Goal: Transaction & Acquisition: Purchase product/service

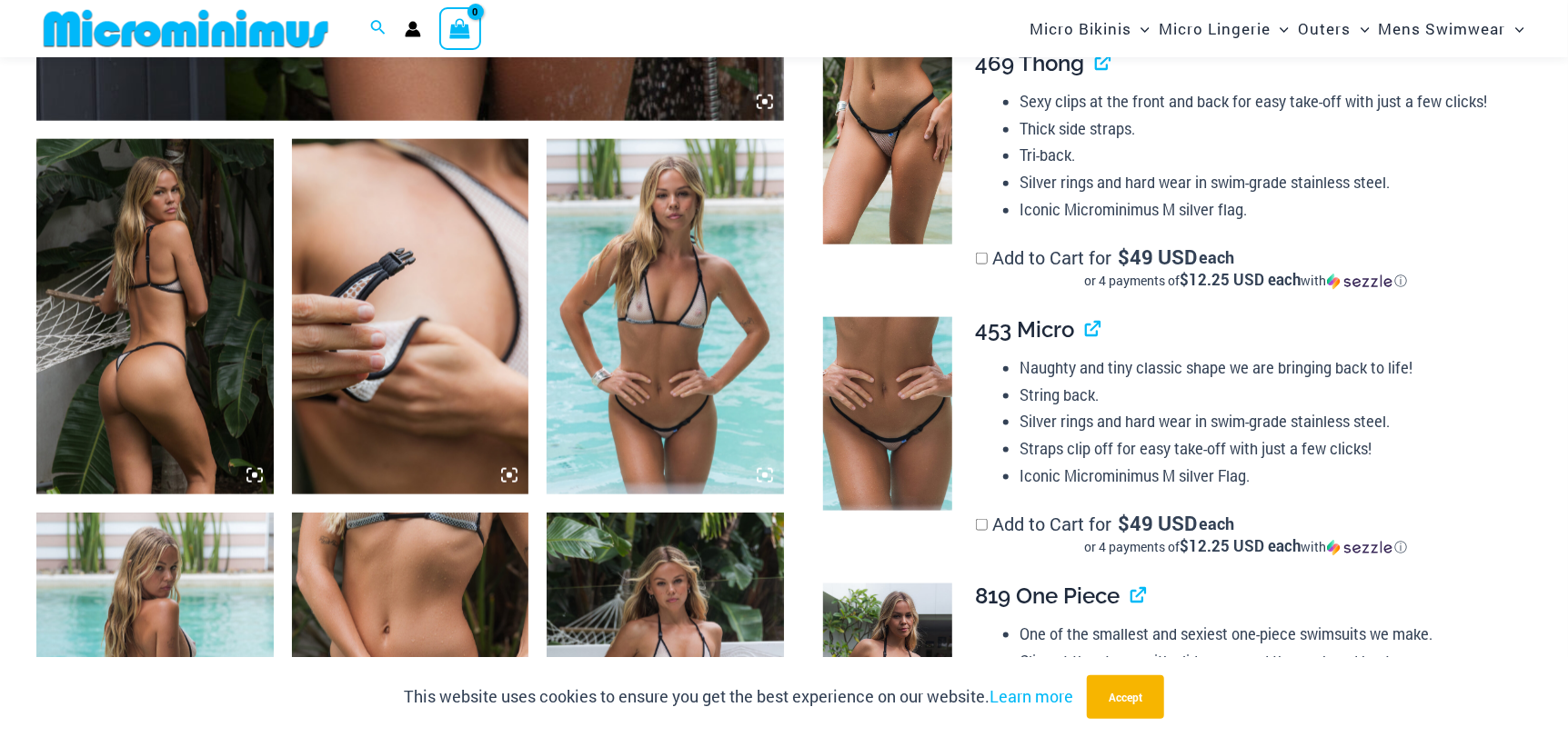
scroll to position [1074, 0]
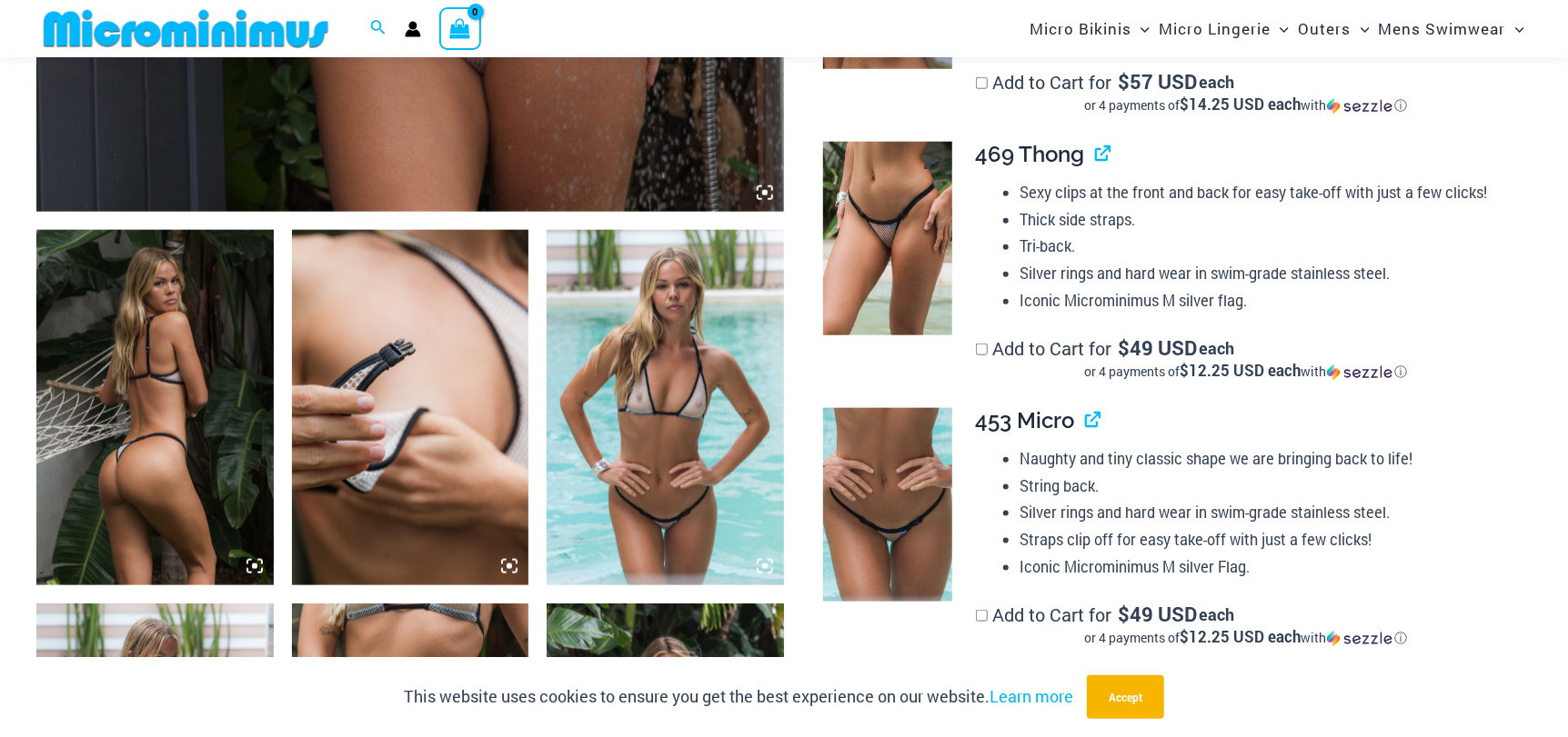
click at [860, 247] on img at bounding box center [888, 238] width 129 height 193
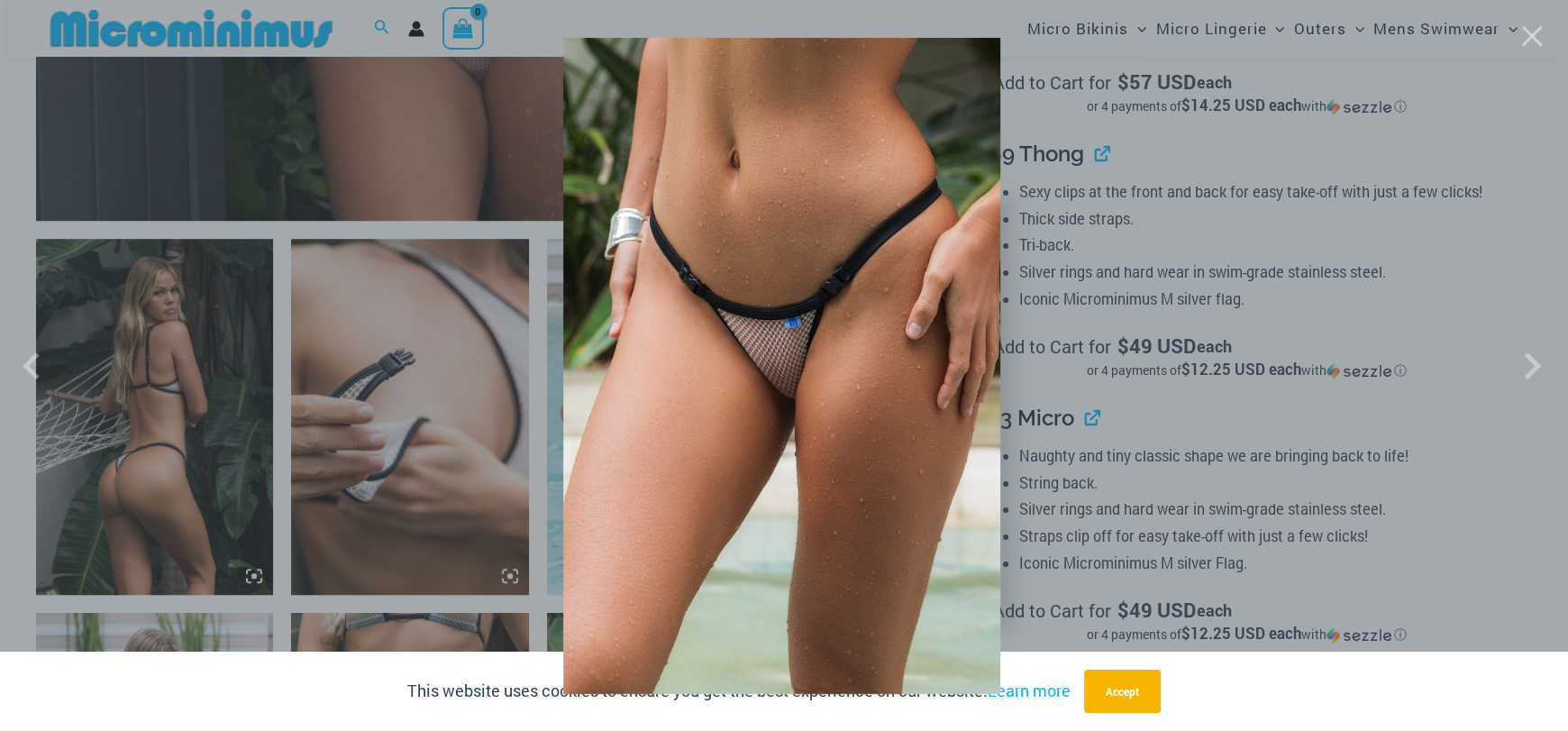
click at [847, 249] on img at bounding box center [781, 366] width 437 height 656
click at [1537, 40] on button "Close" at bounding box center [1532, 37] width 27 height 27
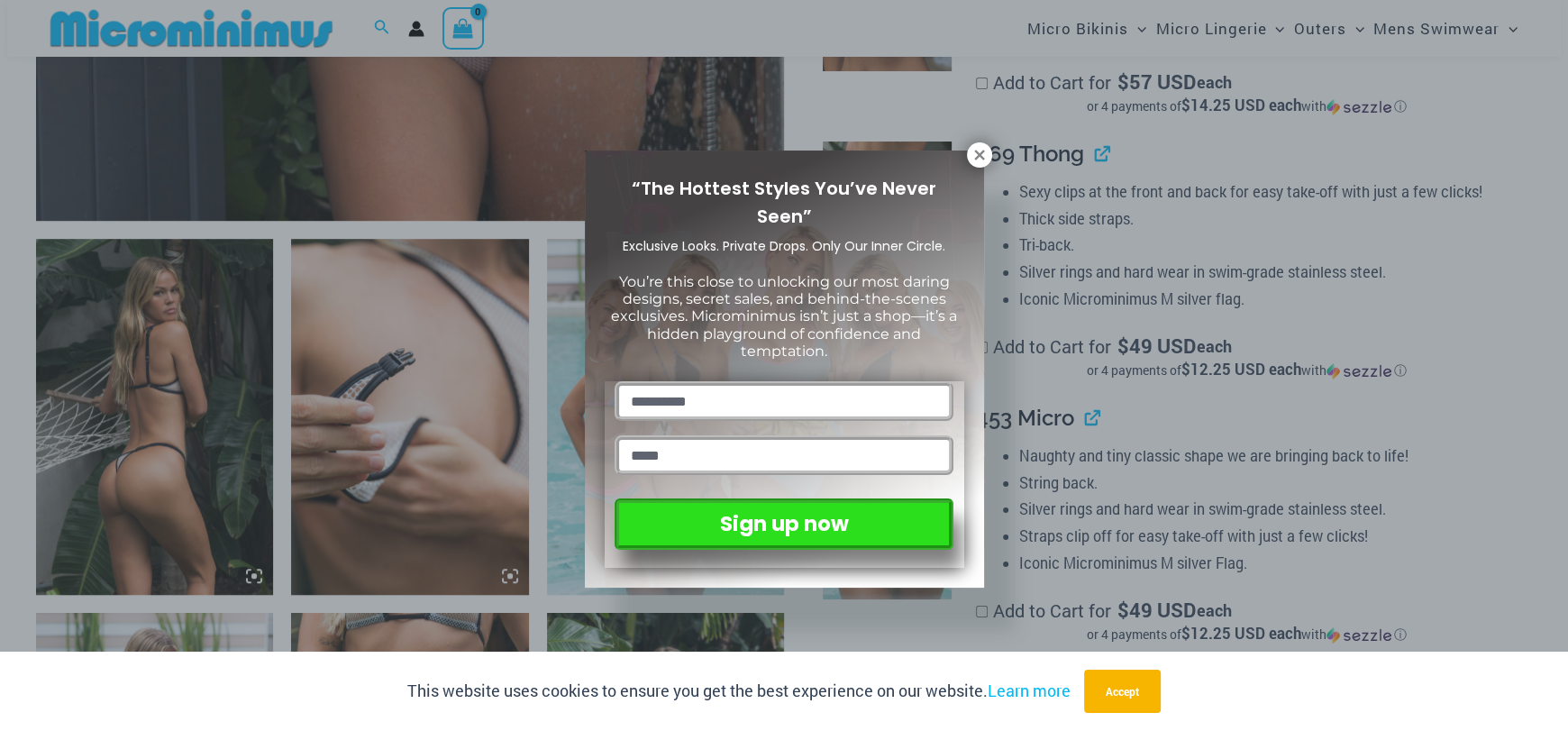
drag, startPoint x: 977, startPoint y: 159, endPoint x: 952, endPoint y: 173, distance: 28.7
click at [977, 158] on icon at bounding box center [980, 155] width 16 height 16
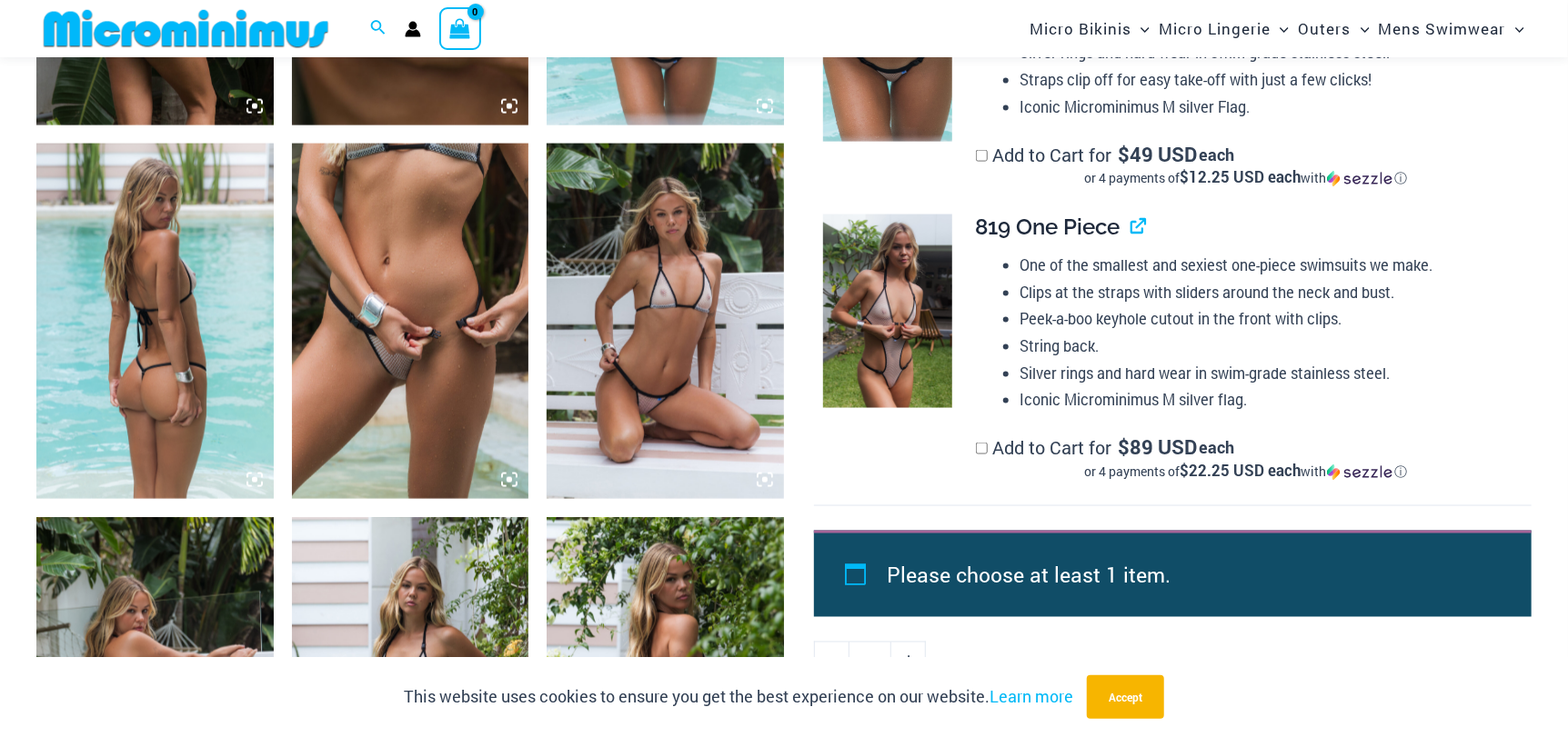
scroll to position [1528, 0]
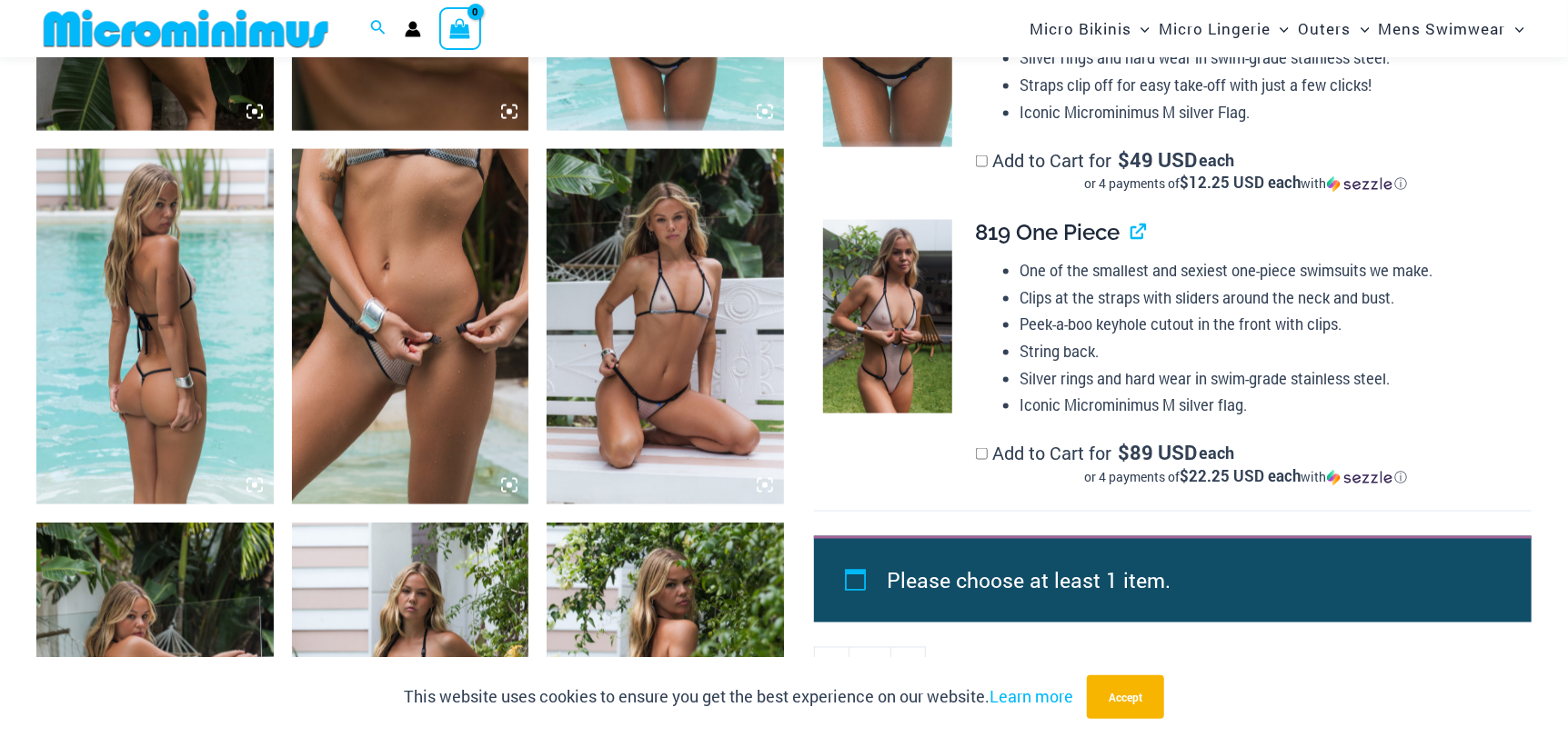
click at [694, 366] on img at bounding box center [664, 326] width 237 height 356
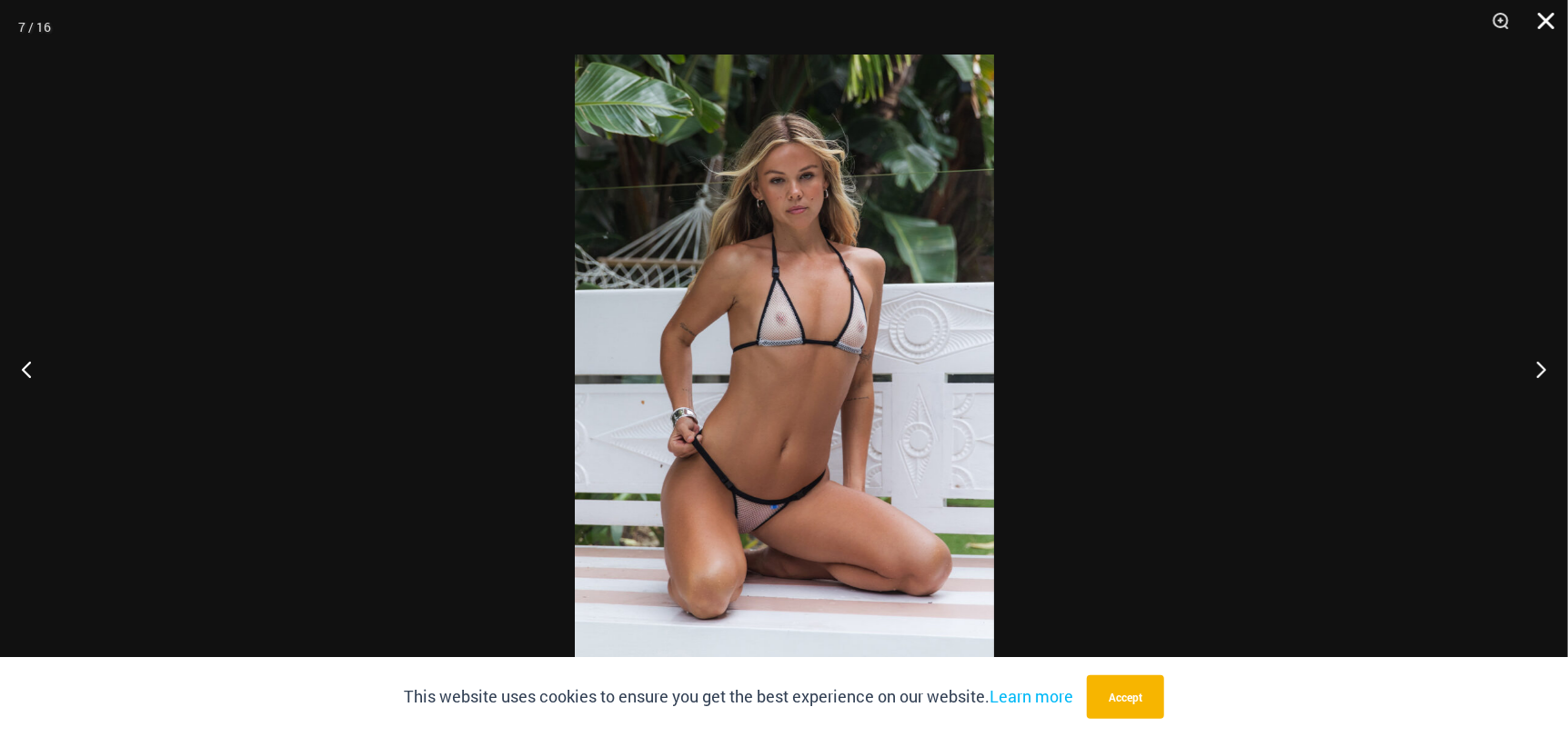
click at [1543, 17] on button "Close" at bounding box center [1539, 27] width 45 height 54
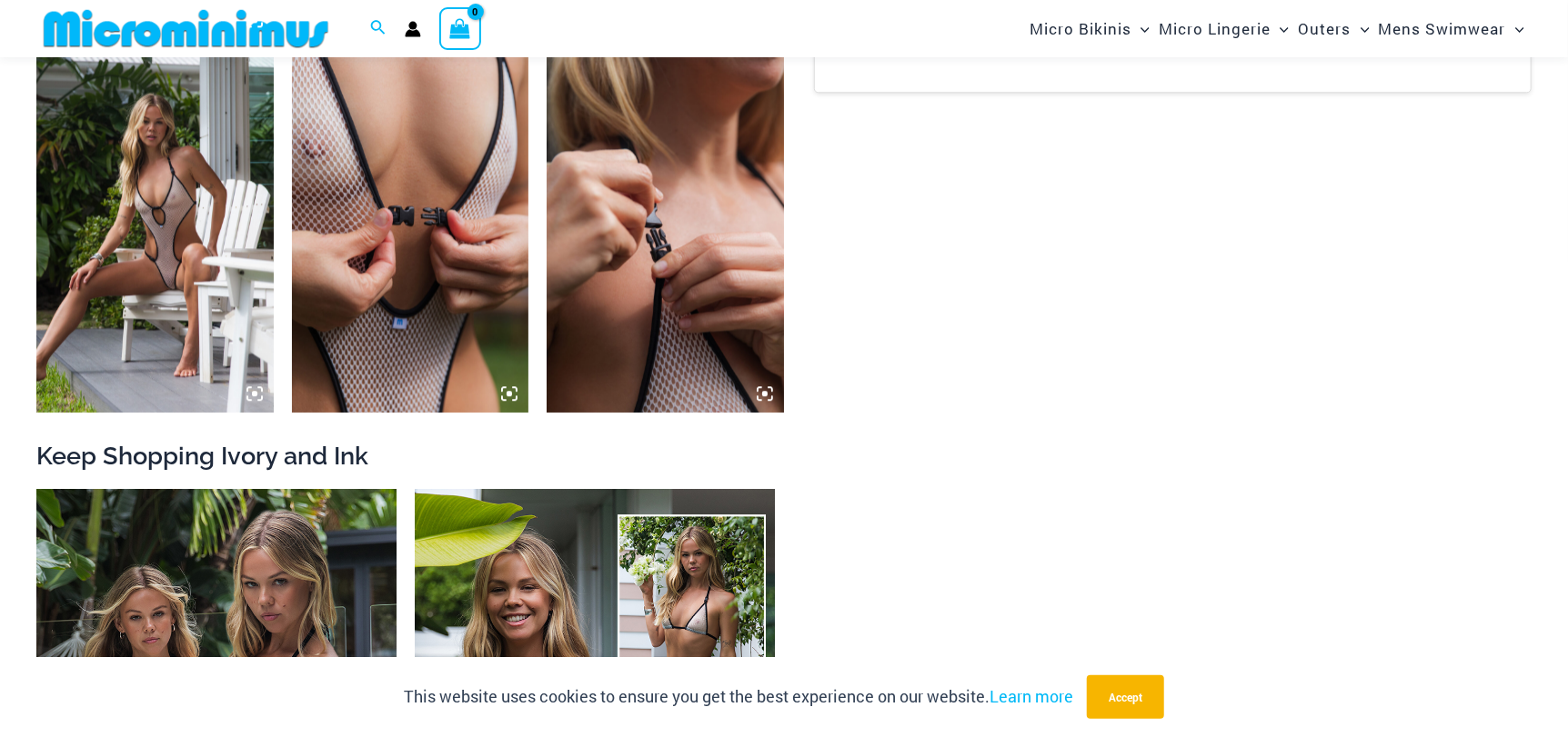
scroll to position [2619, 0]
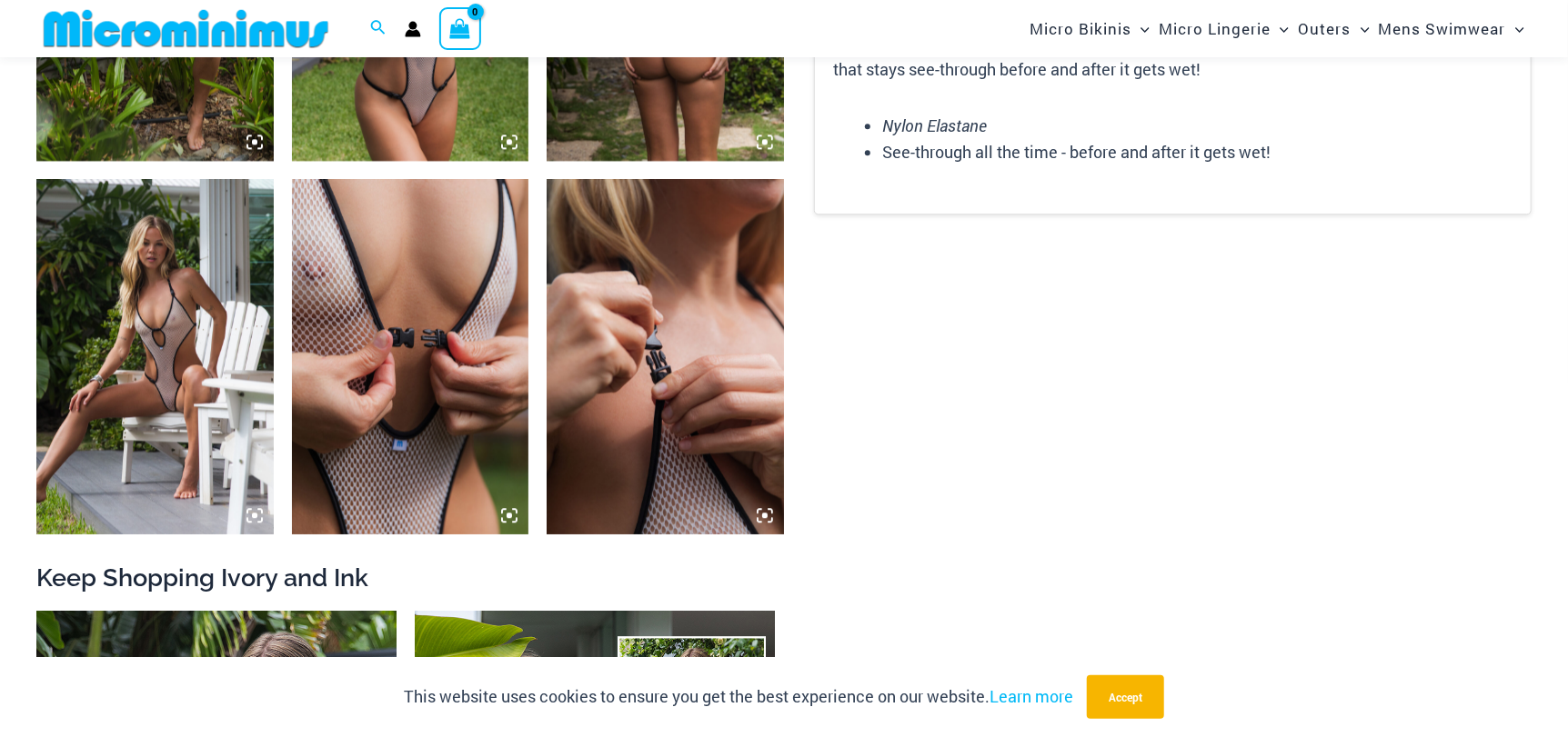
click at [165, 382] on img at bounding box center [154, 356] width 237 height 356
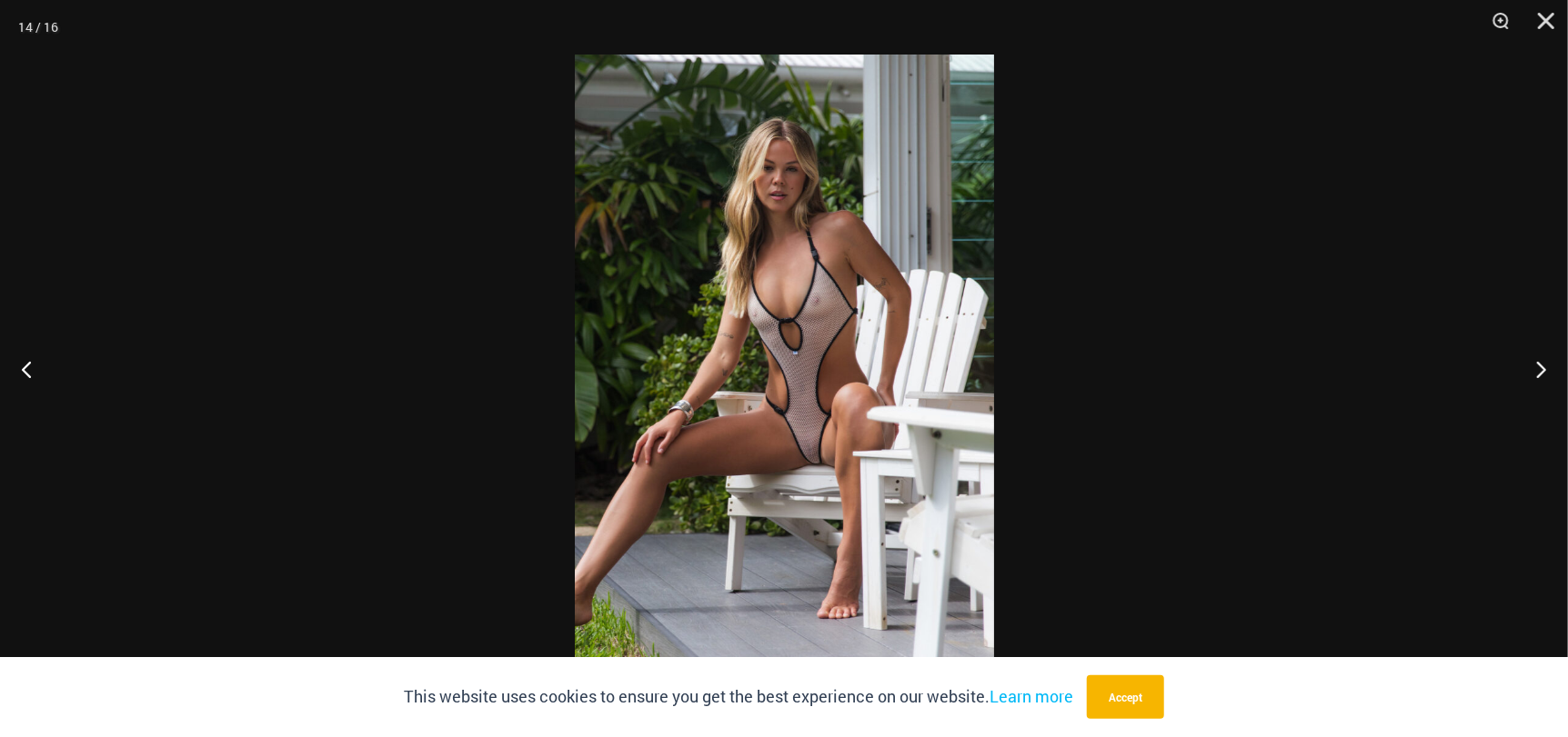
click at [841, 367] on img at bounding box center [784, 368] width 419 height 628
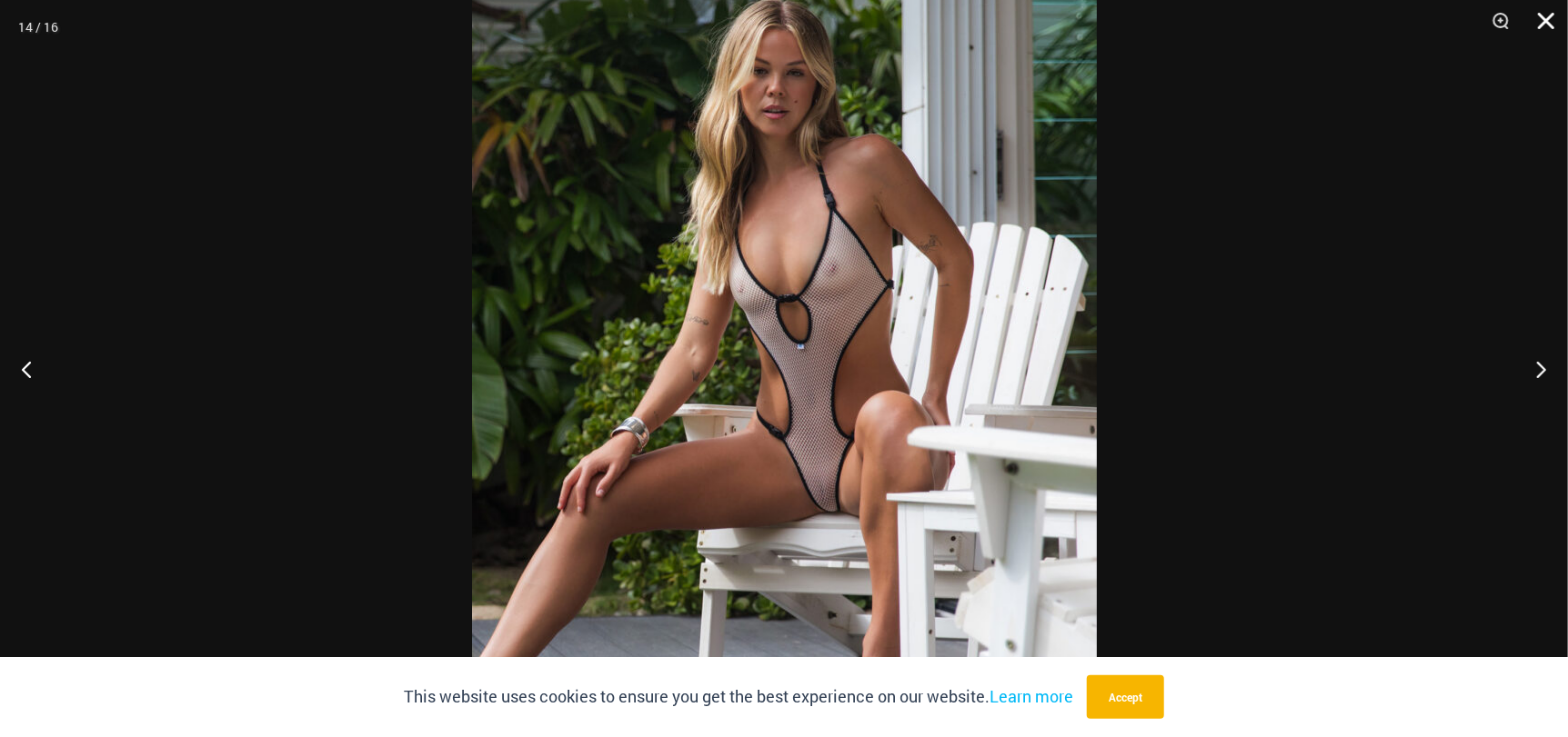
click at [1550, 23] on button "Close" at bounding box center [1539, 27] width 45 height 54
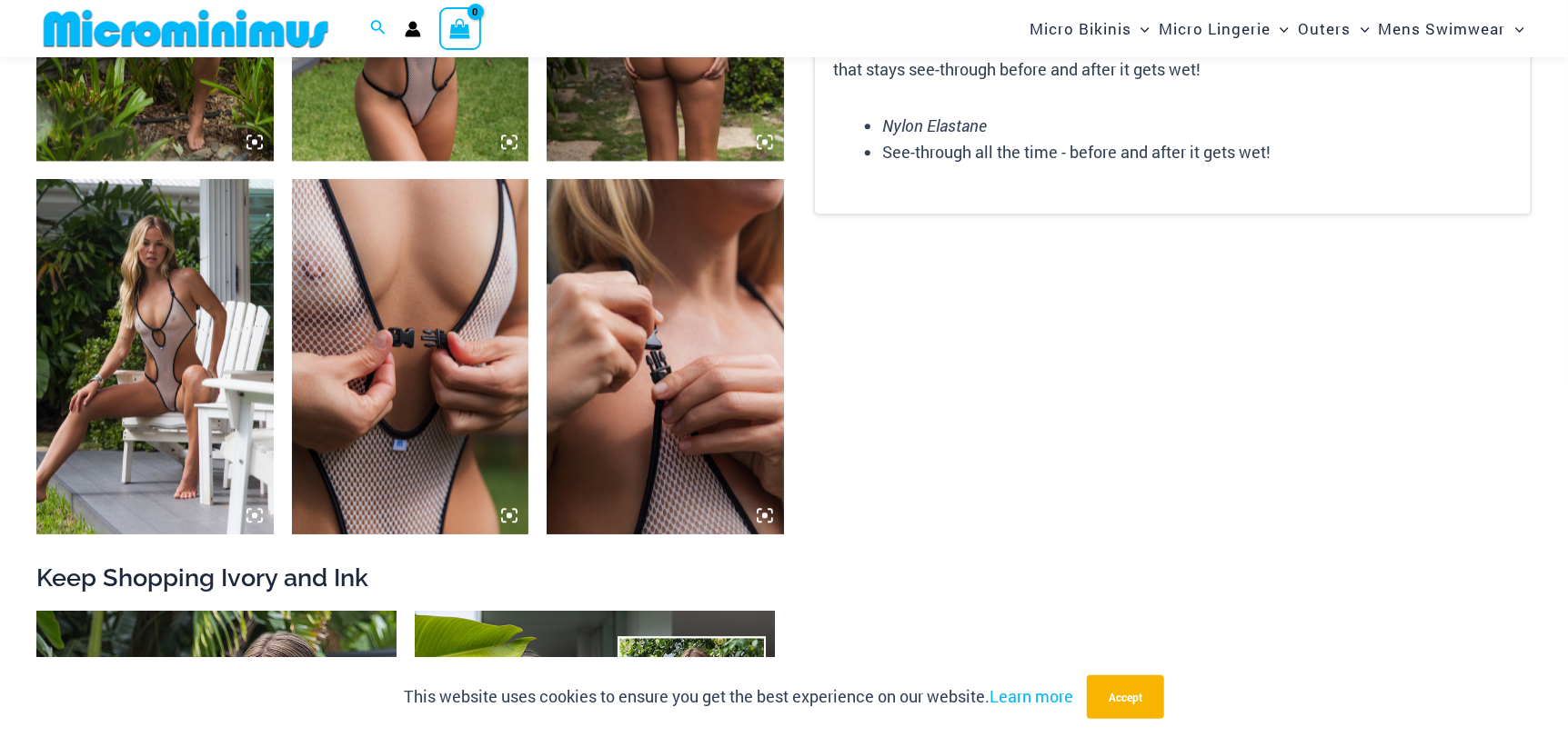
scroll to position [2530, 0]
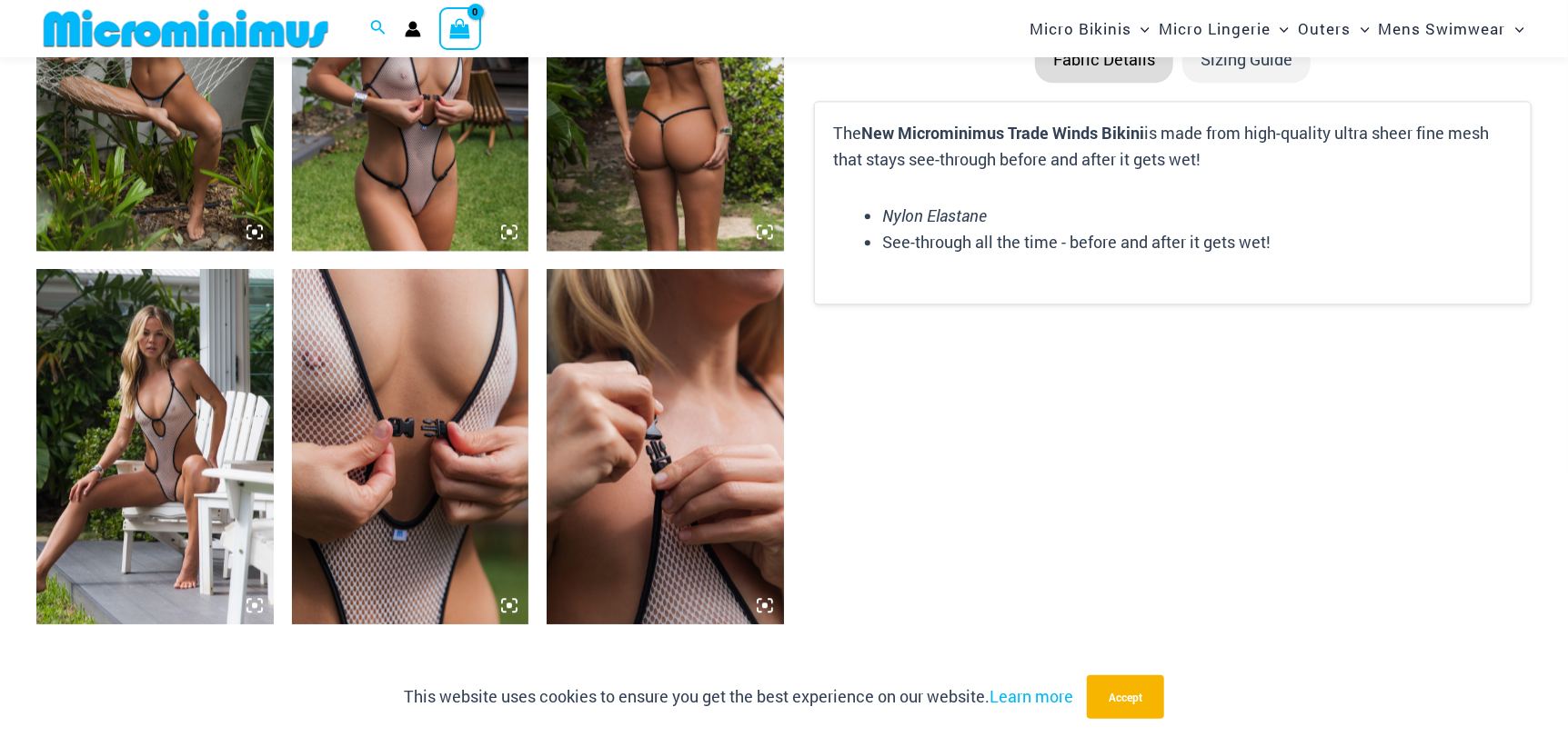
click at [348, 381] on img at bounding box center [410, 446] width 237 height 356
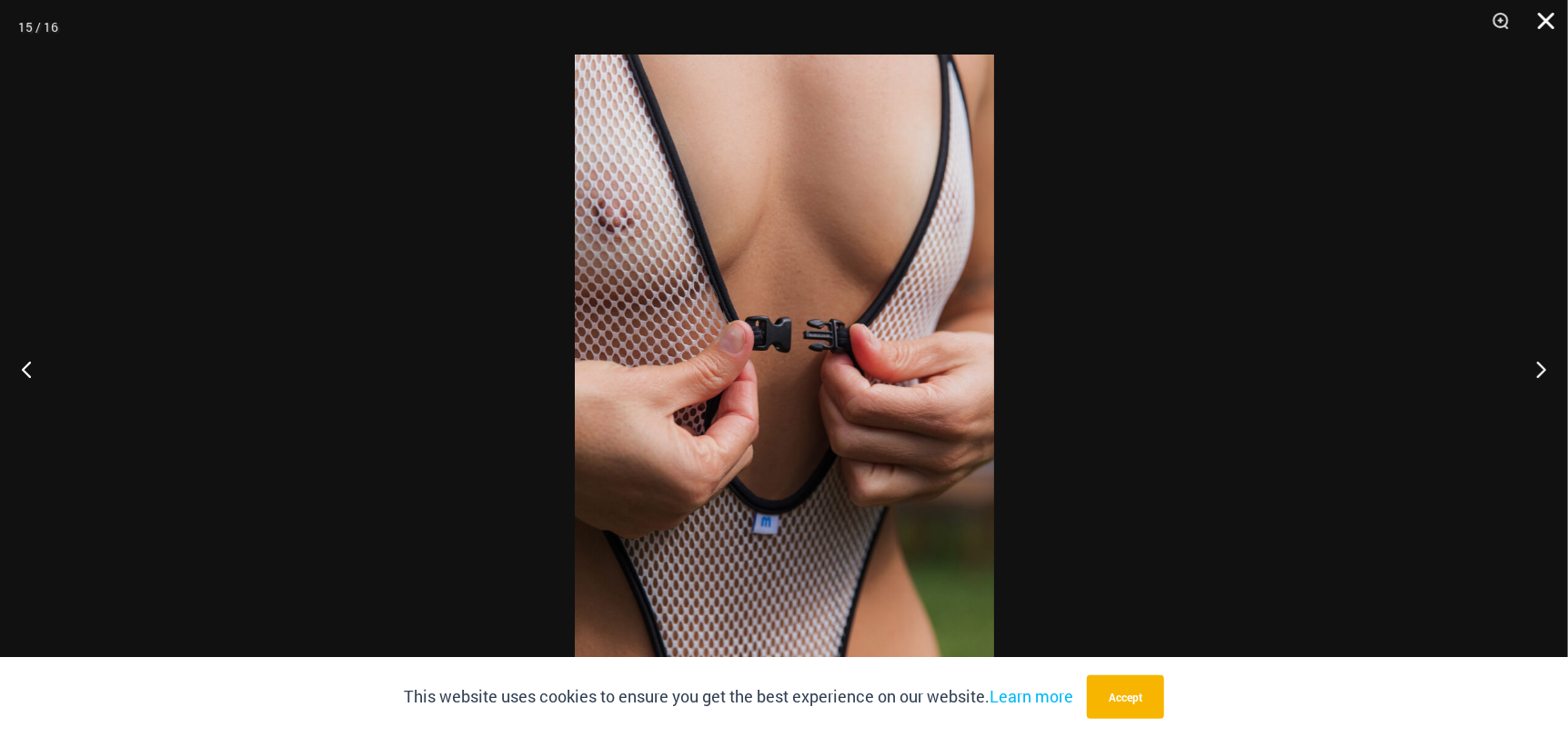
click at [1546, 21] on button "Close" at bounding box center [1539, 27] width 45 height 54
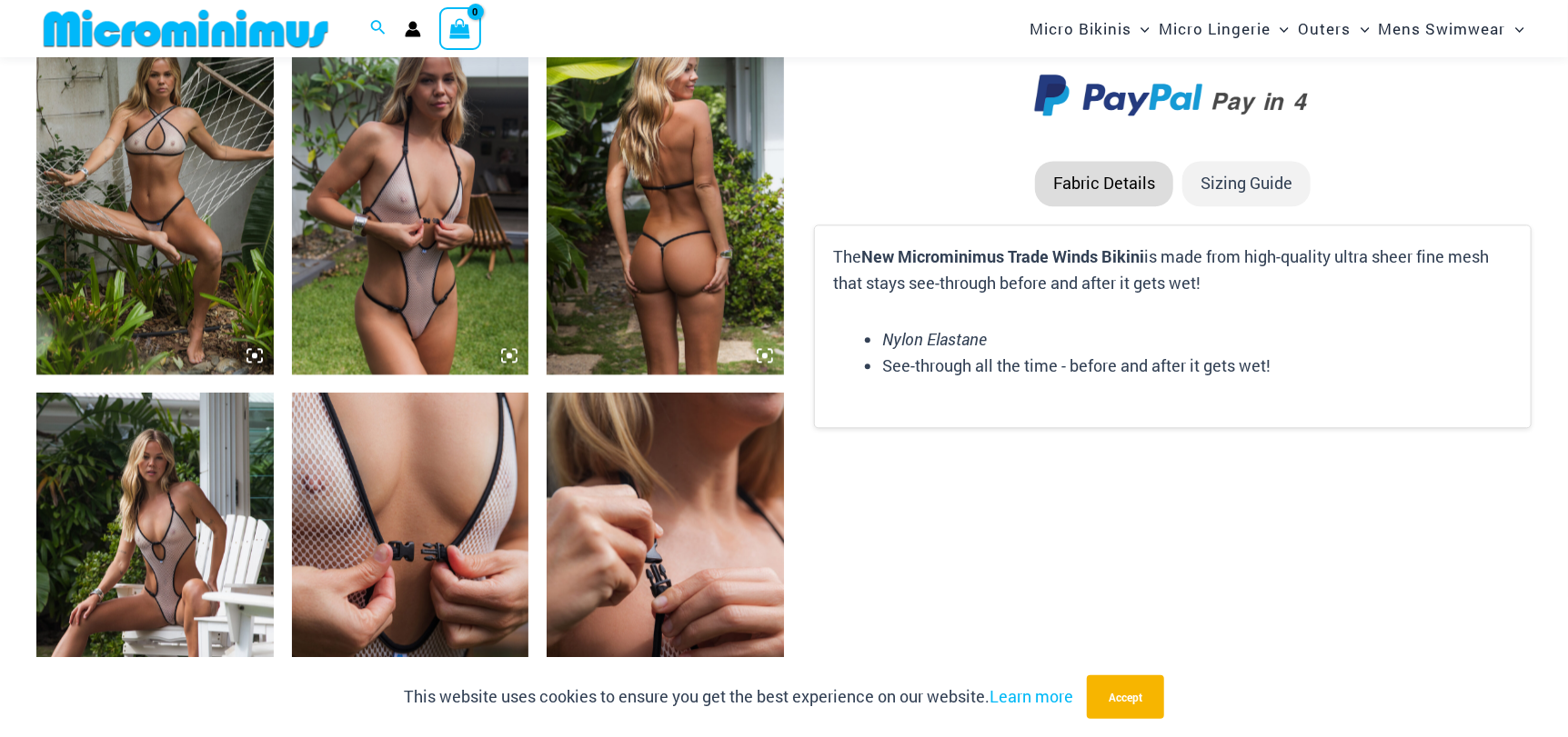
scroll to position [2438, 0]
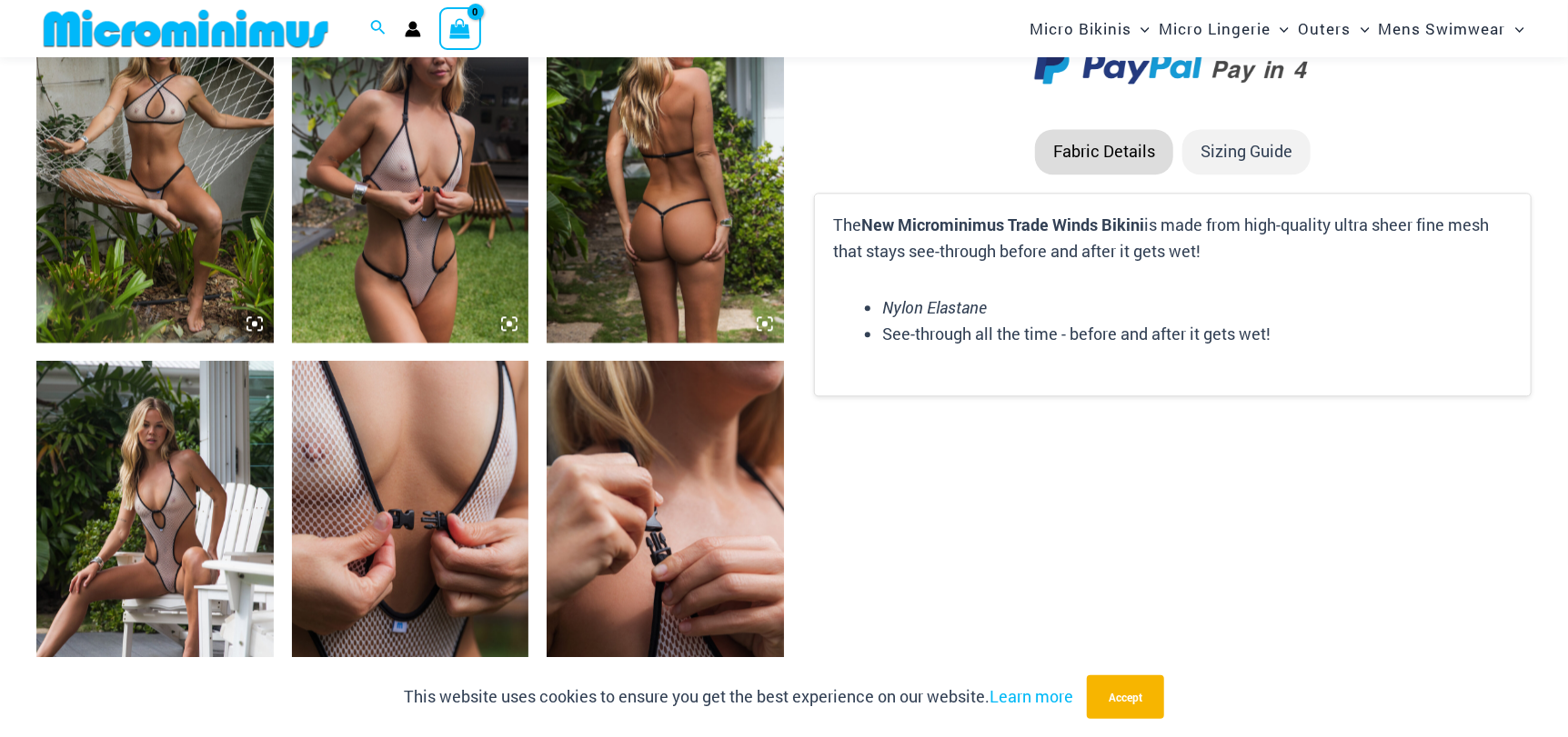
click at [189, 554] on img at bounding box center [154, 538] width 237 height 356
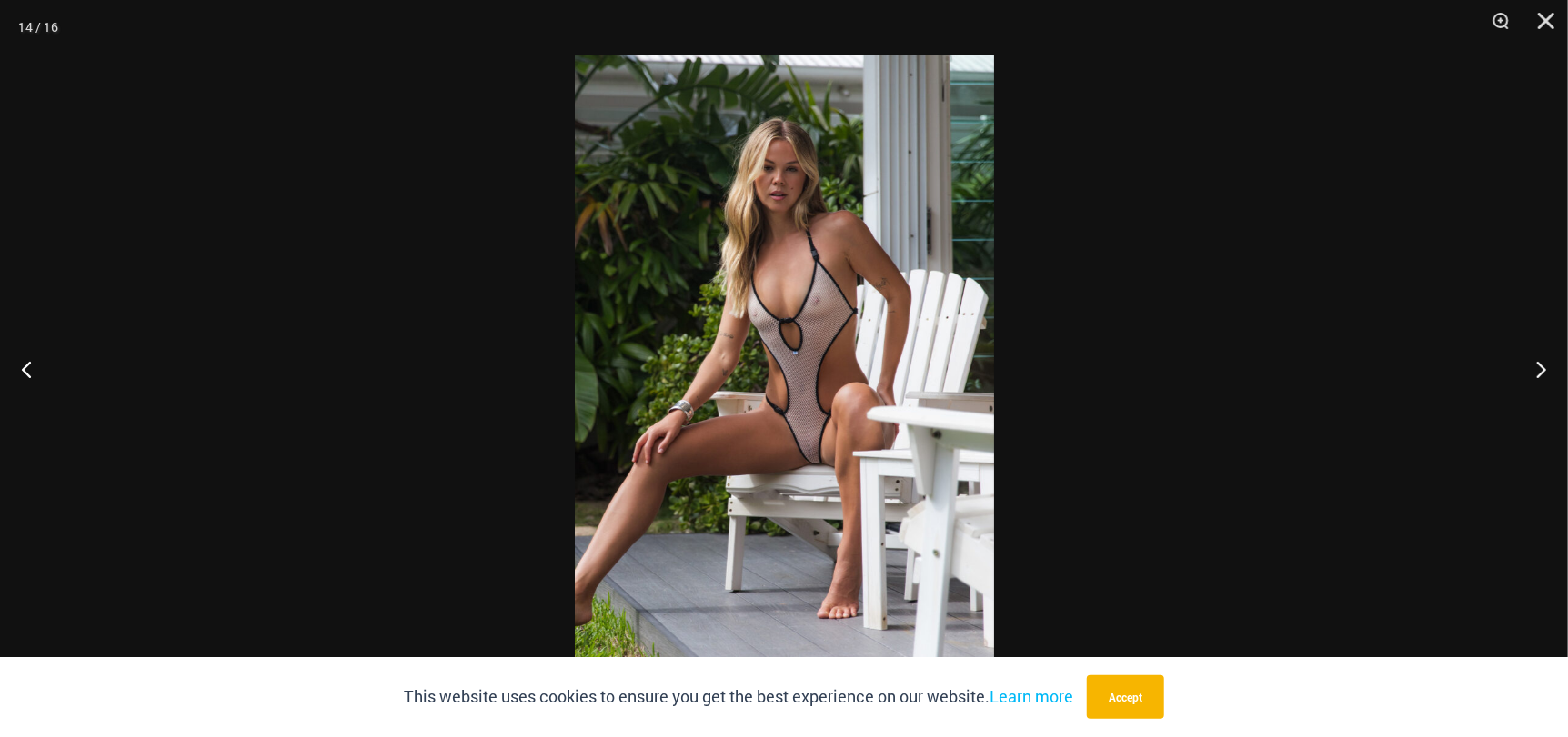
click at [842, 481] on img at bounding box center [784, 368] width 419 height 628
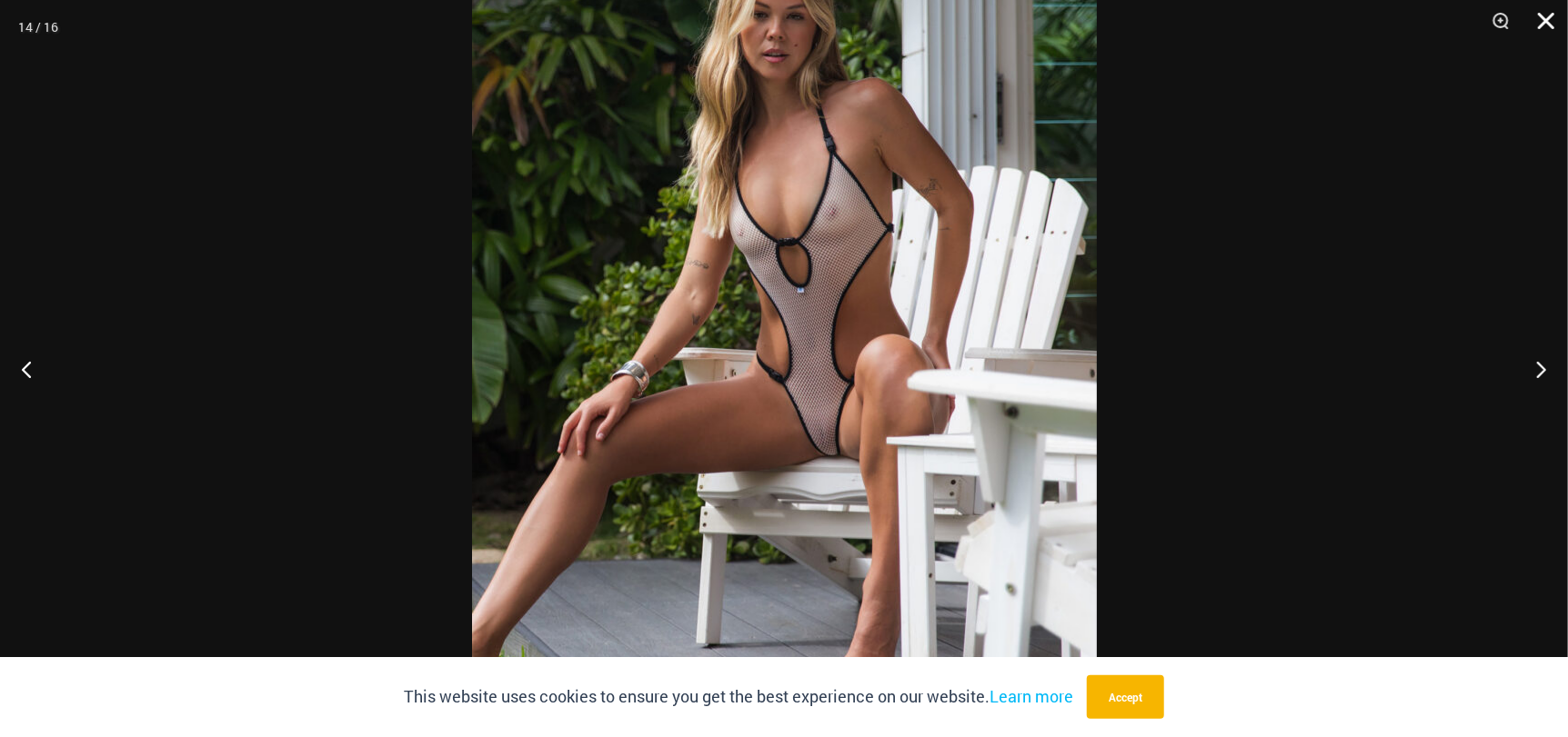
click at [1553, 12] on button "Close" at bounding box center [1539, 27] width 45 height 54
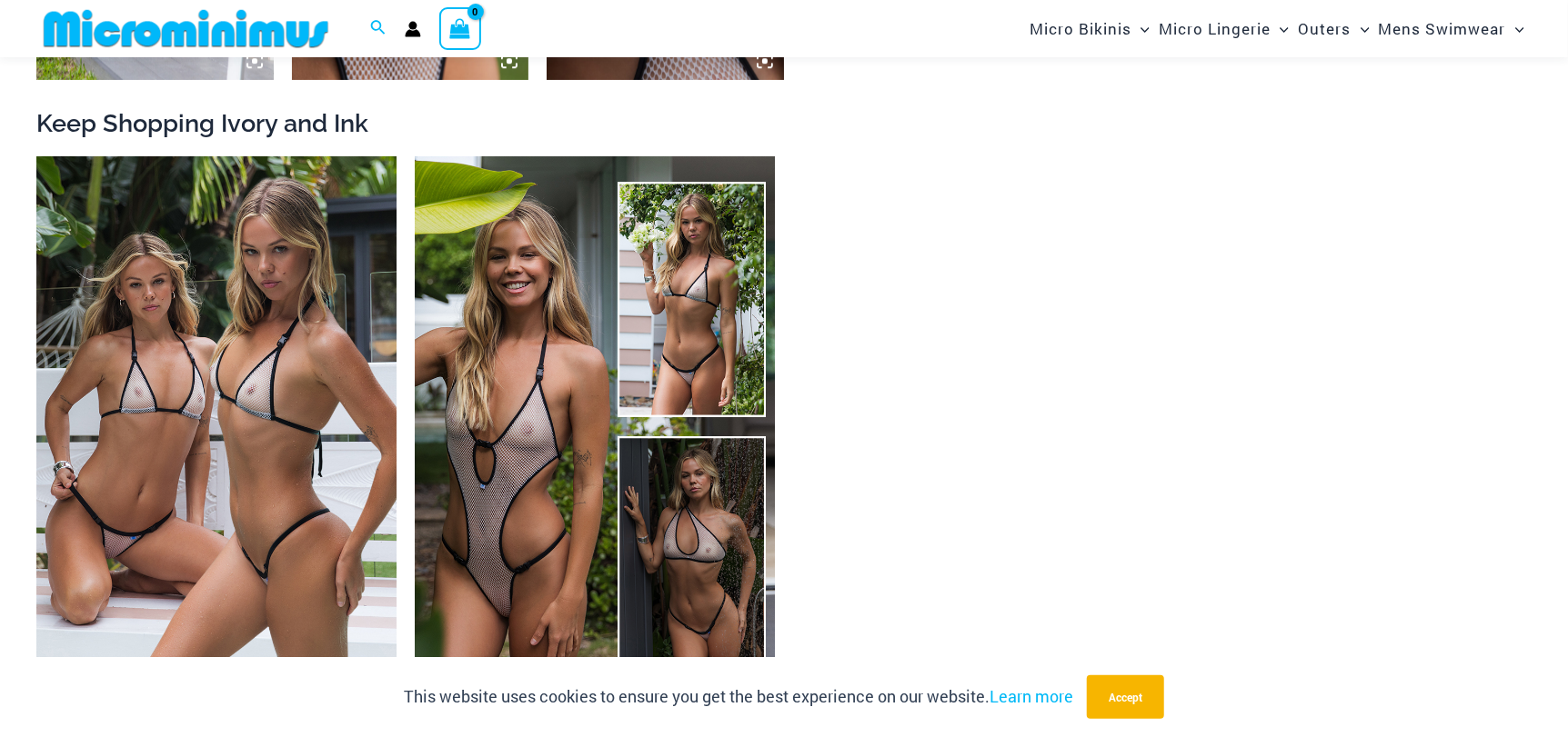
scroll to position [3347, 0]
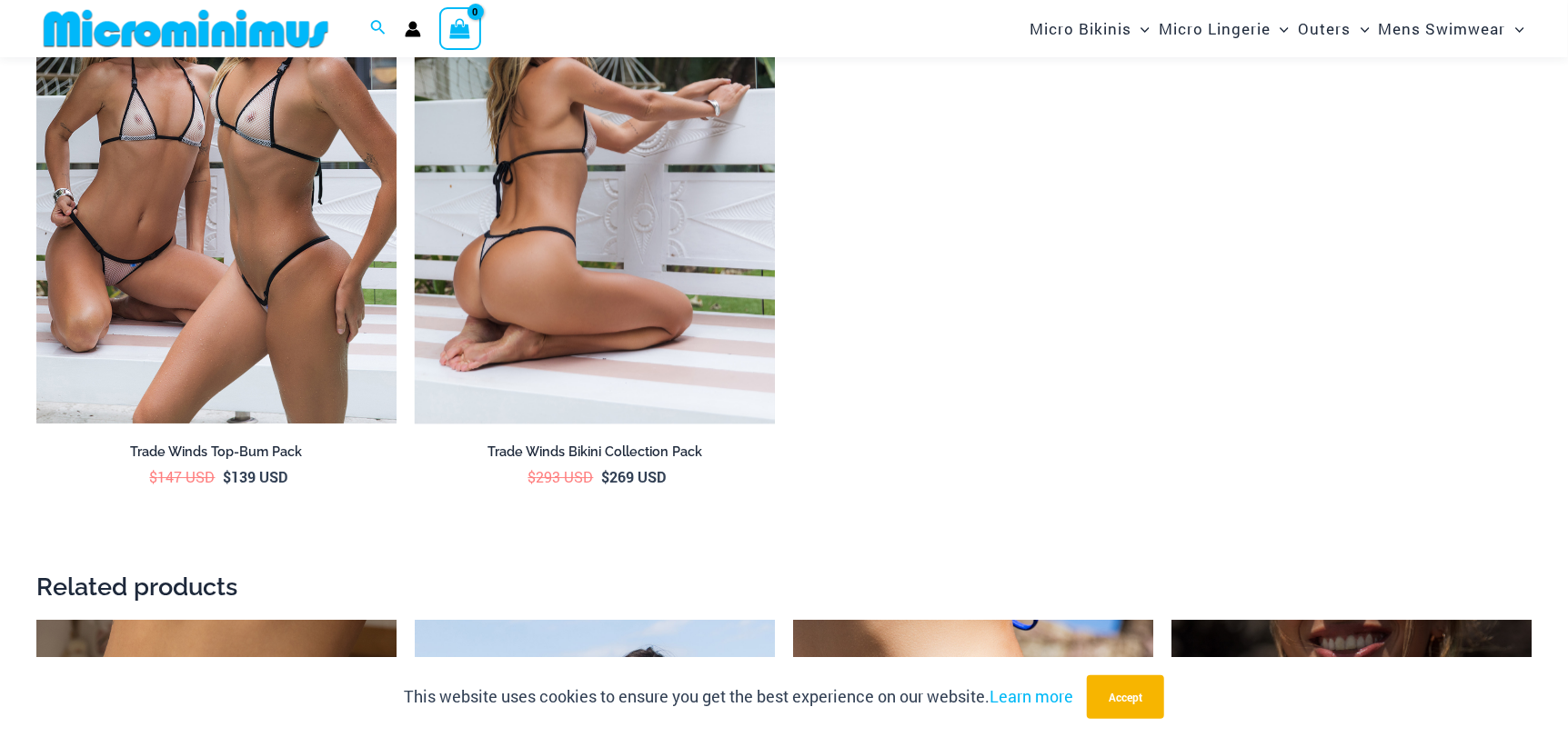
click at [514, 271] on img at bounding box center [595, 153] width 360 height 540
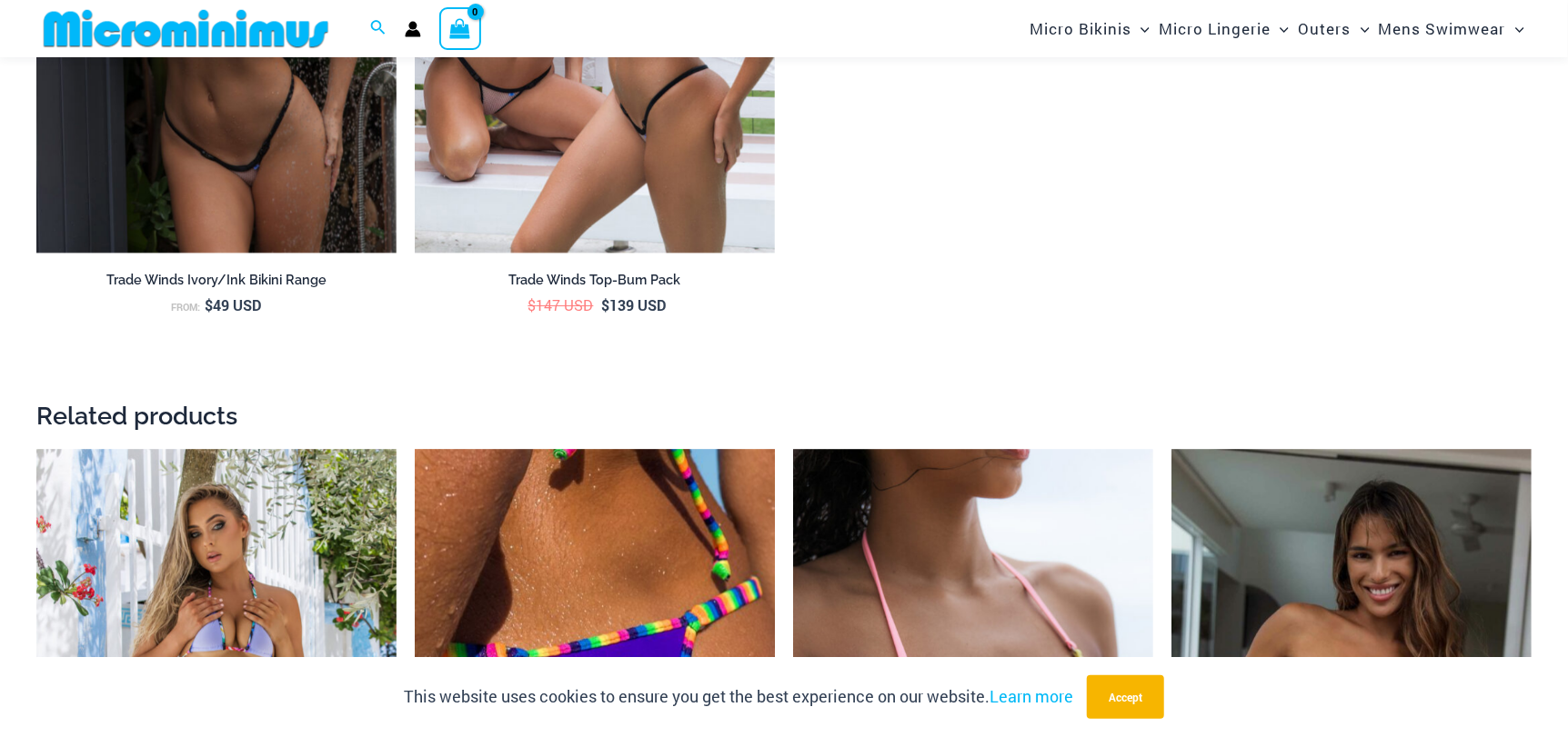
scroll to position [4259, 0]
